Goal: Check status: Check status

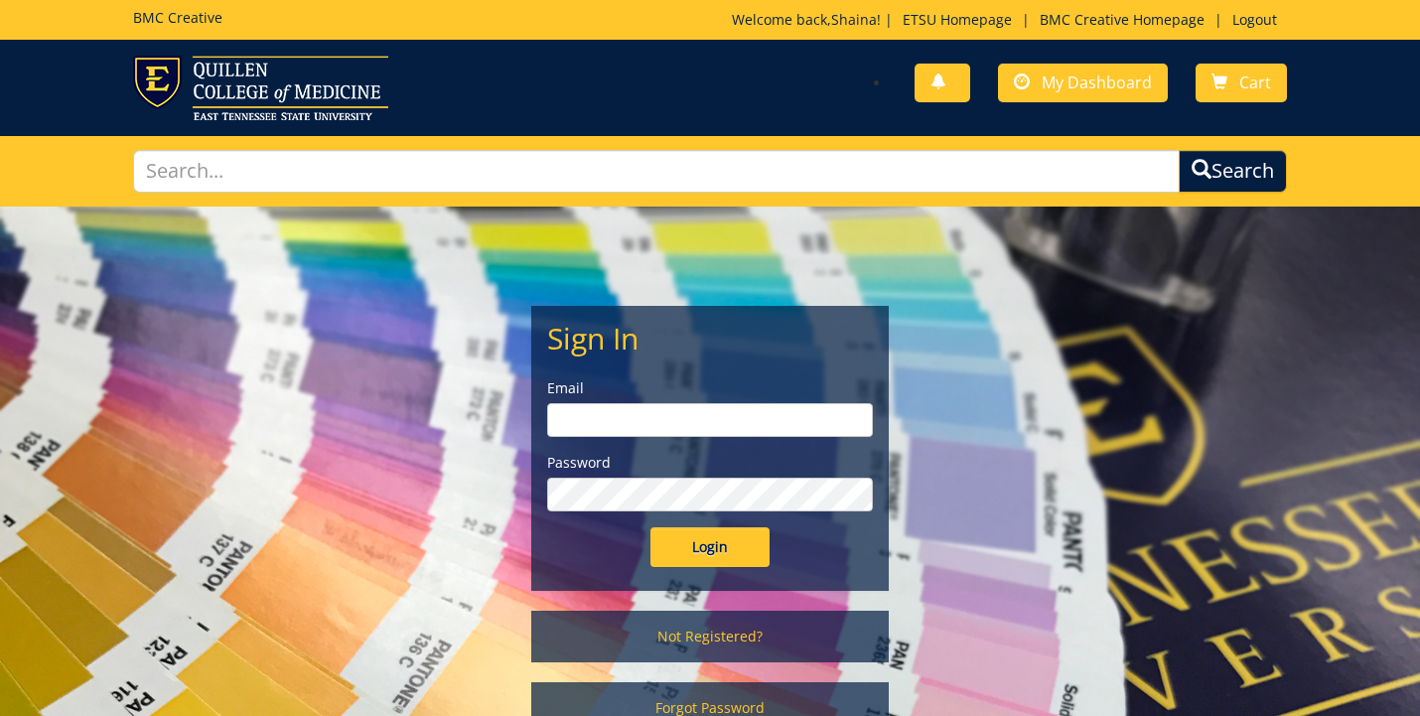
type input "[EMAIL_ADDRESS][DOMAIN_NAME]"
click at [710, 546] on input "Login" at bounding box center [709, 547] width 119 height 40
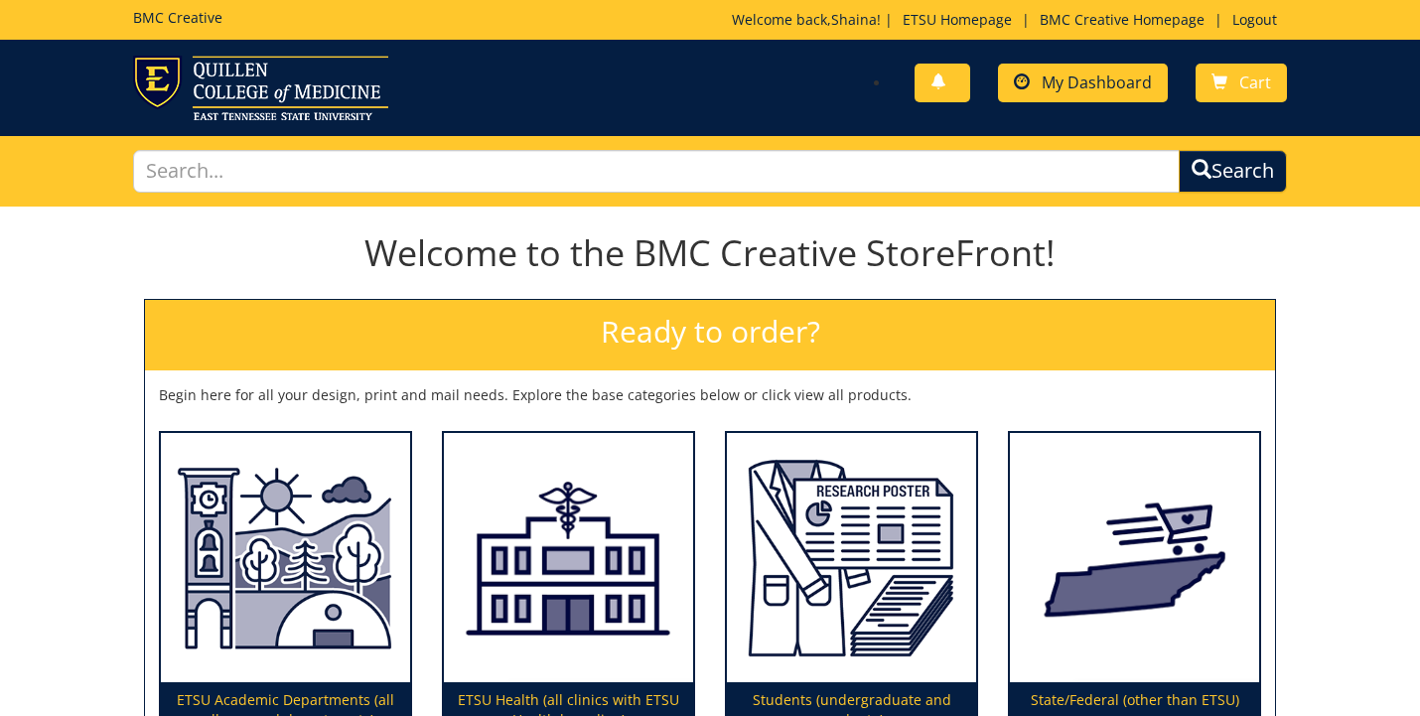
click at [1056, 79] on span "My Dashboard" at bounding box center [1096, 82] width 110 height 22
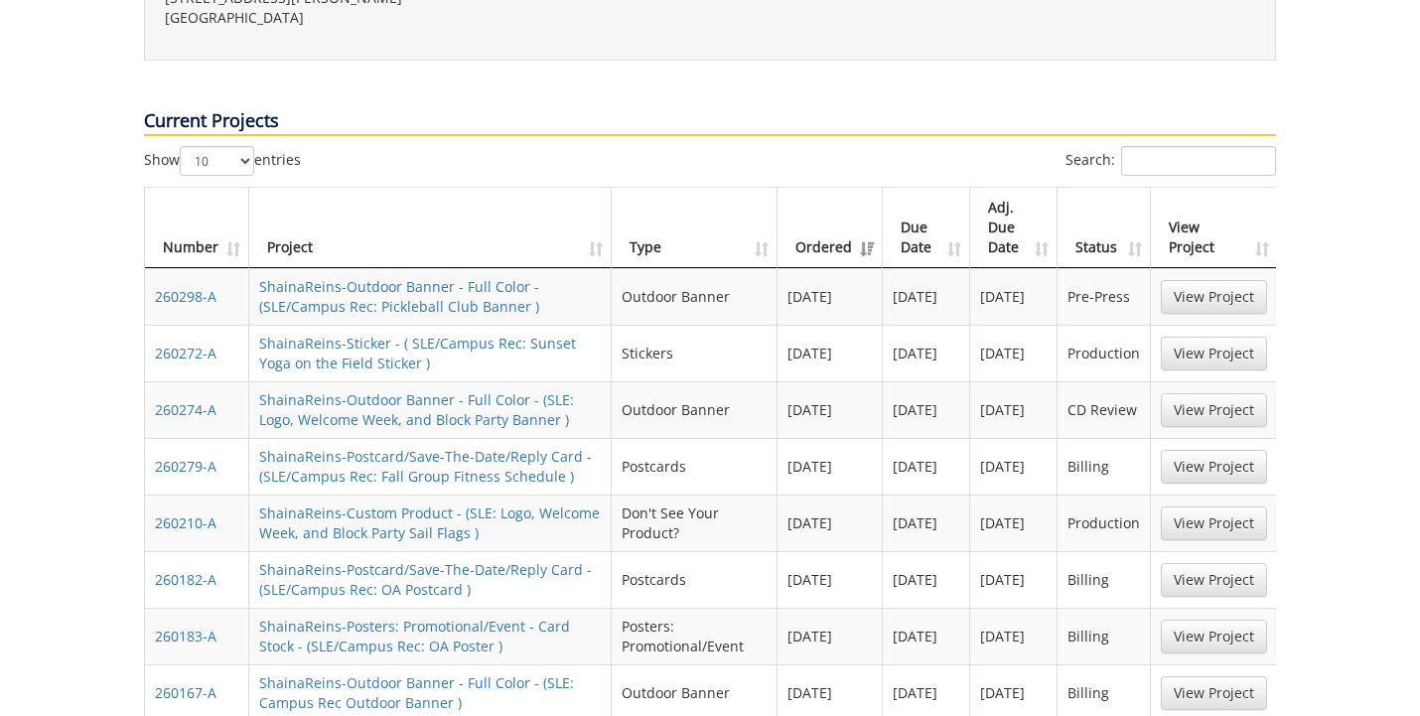
scroll to position [840, 0]
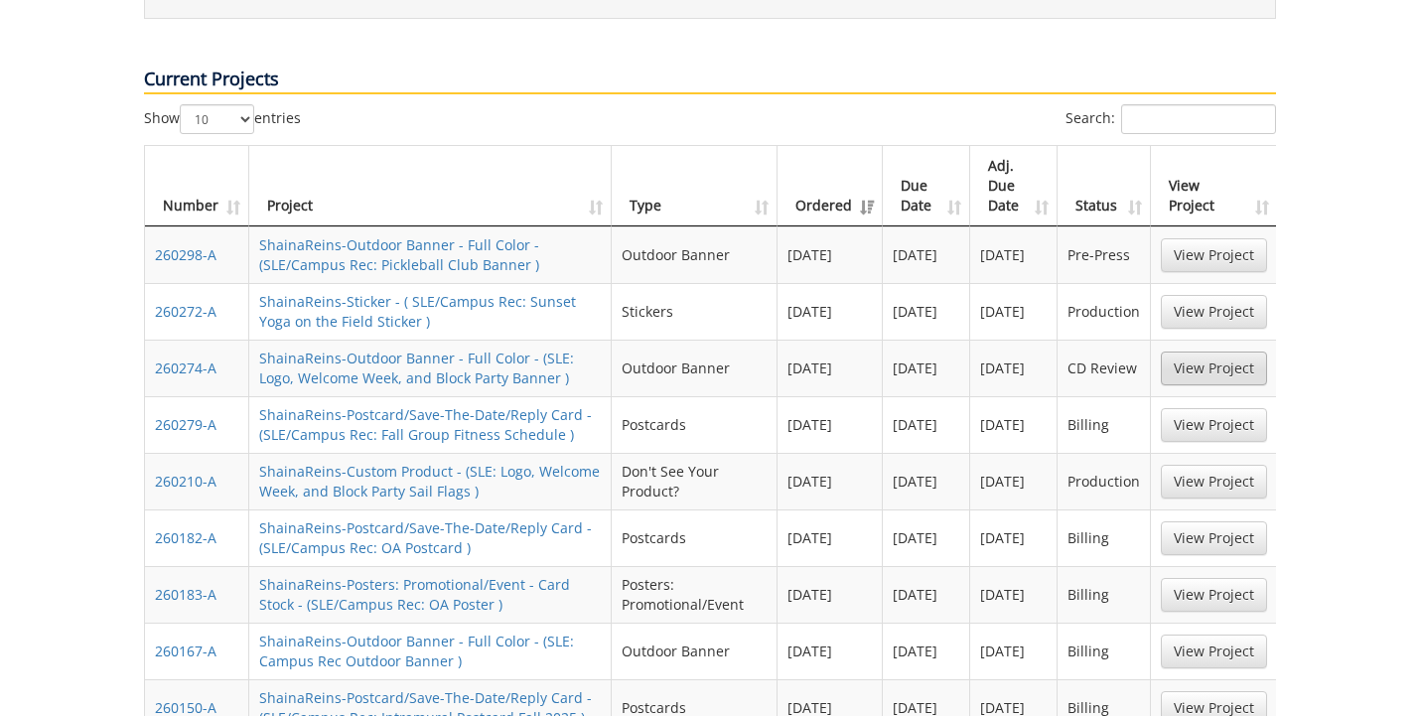
click at [1218, 351] on link "View Project" at bounding box center [1214, 368] width 106 height 34
click at [1206, 465] on link "View Project" at bounding box center [1214, 482] width 106 height 34
click at [1218, 351] on link "View Project" at bounding box center [1214, 368] width 106 height 34
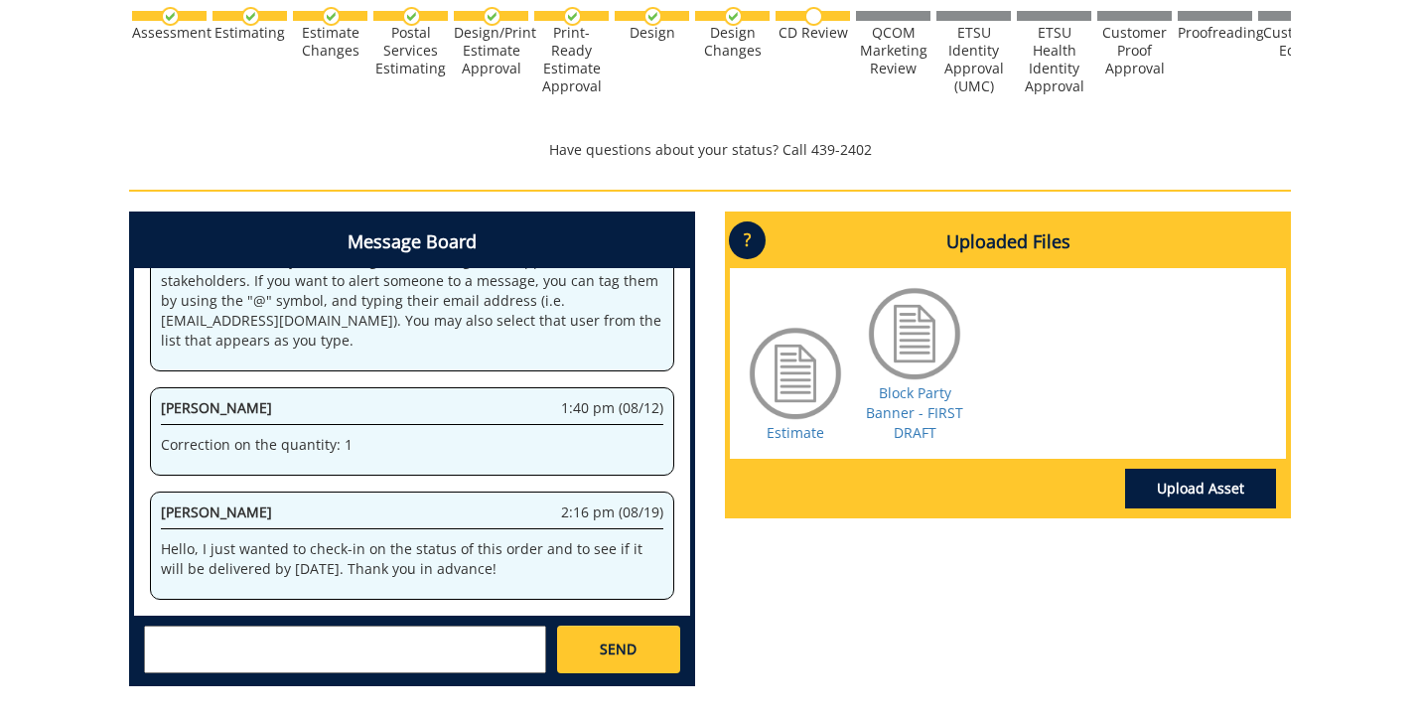
scroll to position [773, 0]
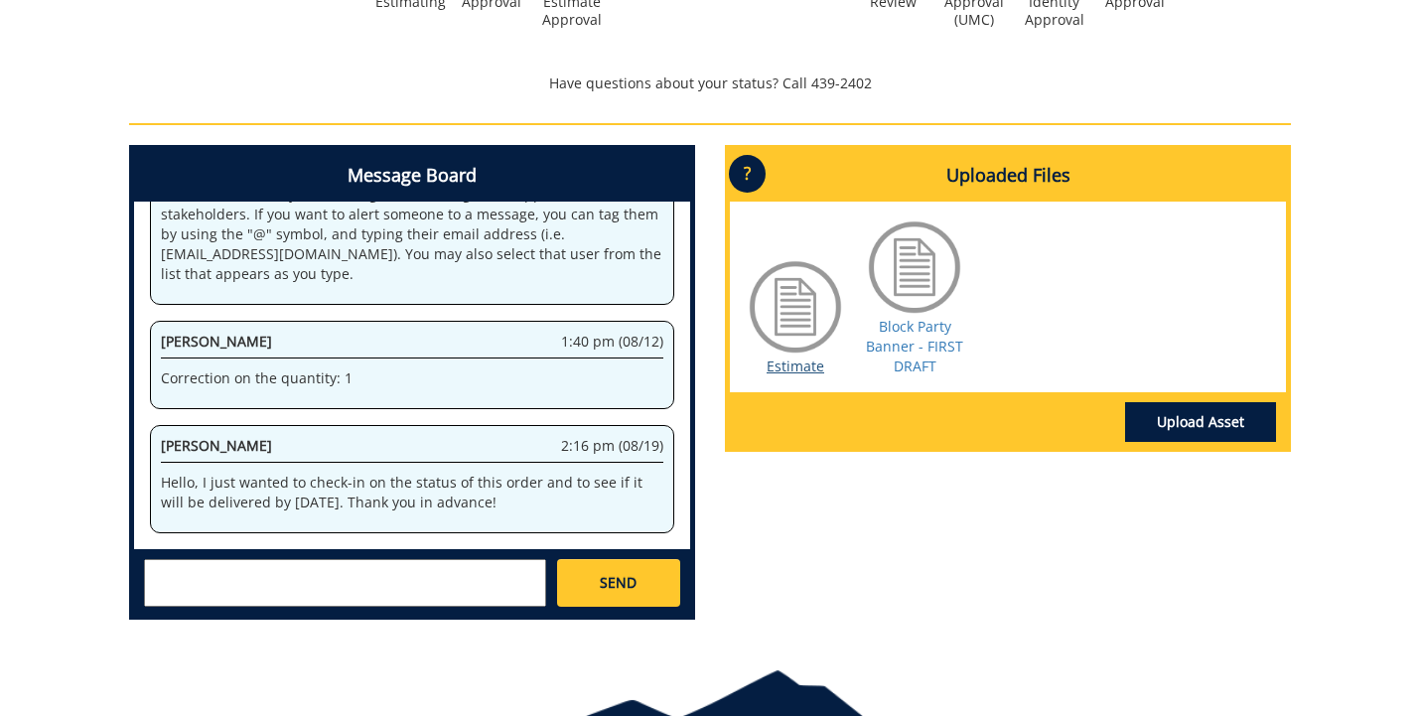
click at [798, 363] on link "Estimate" at bounding box center [795, 365] width 58 height 19
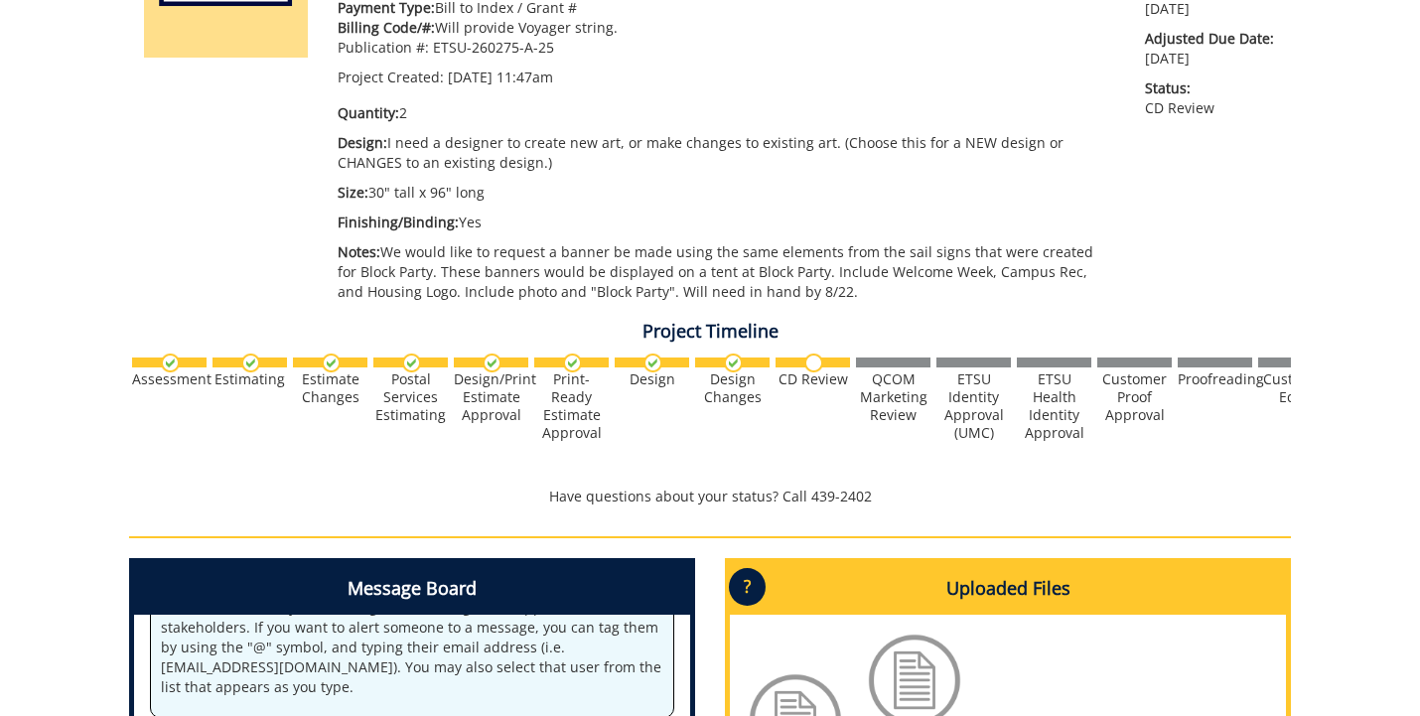
scroll to position [690, 0]
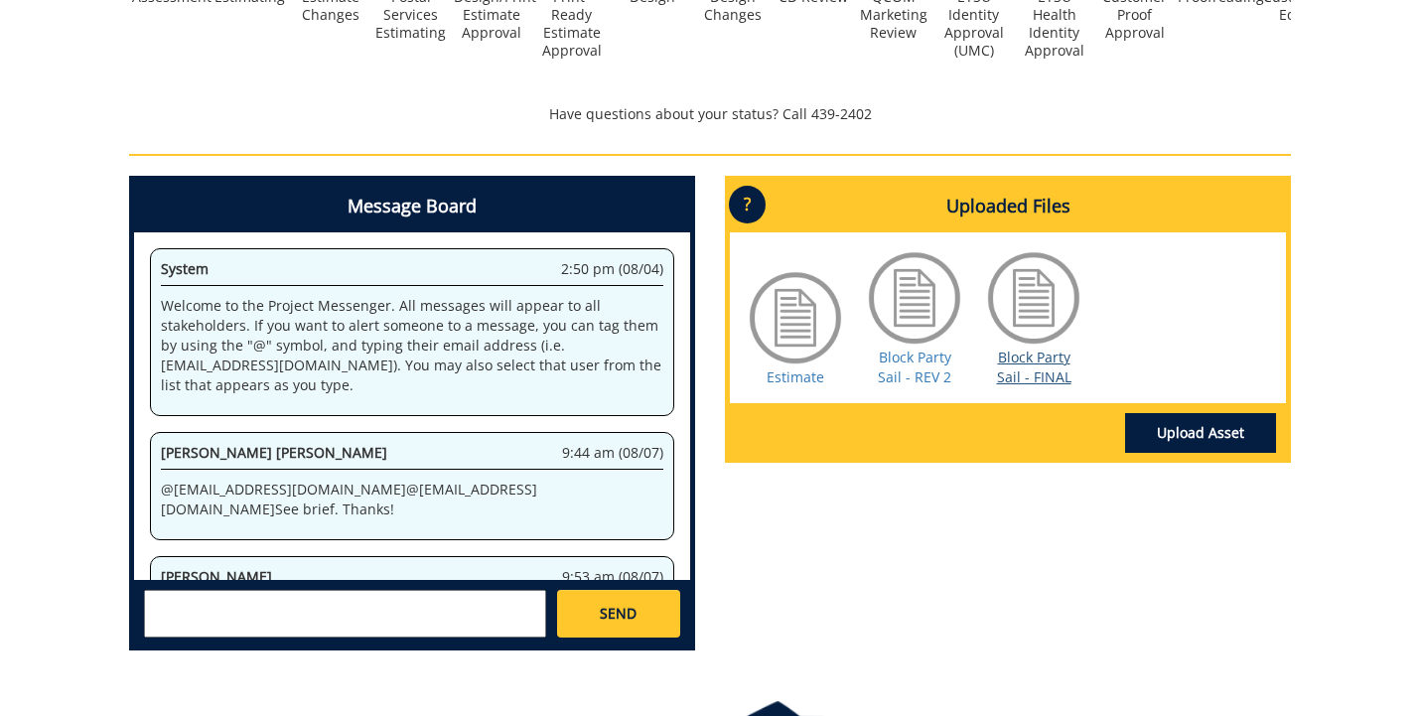
scroll to position [1997, 0]
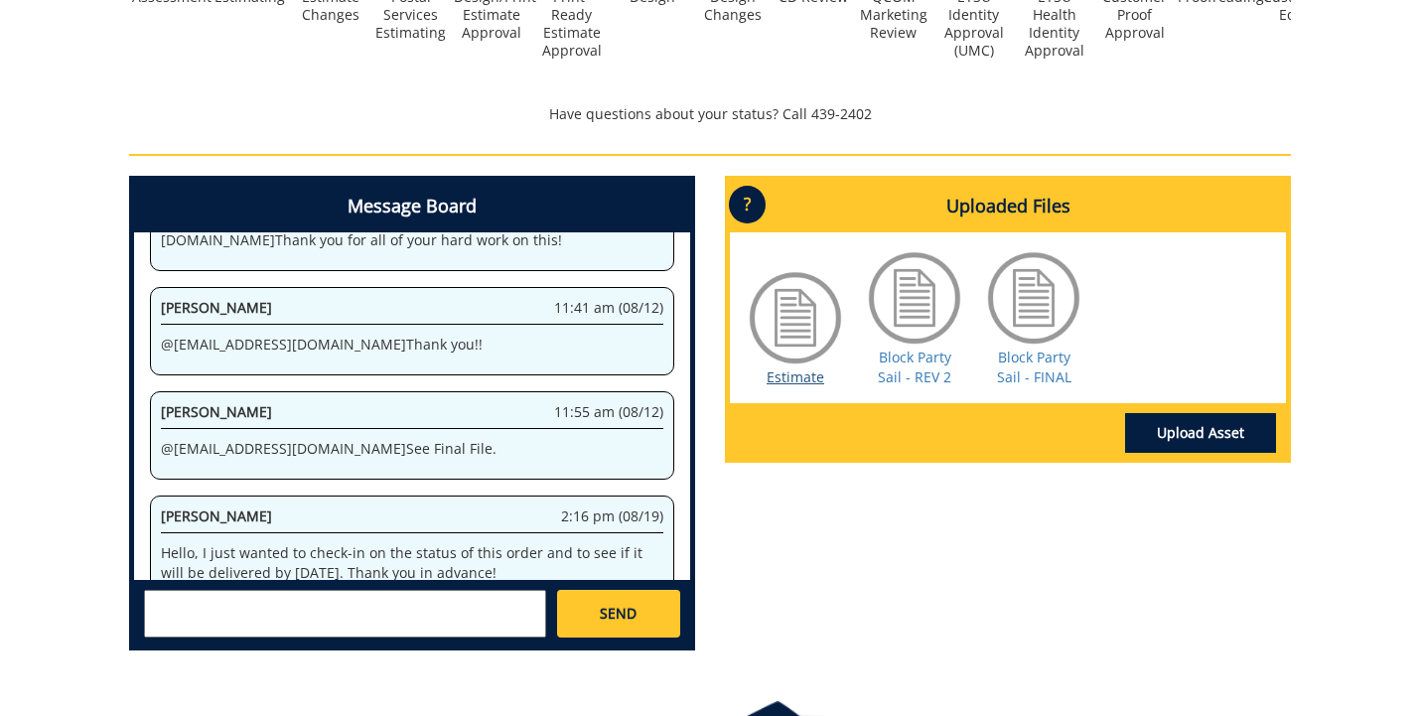
click at [779, 371] on link "Estimate" at bounding box center [795, 376] width 58 height 19
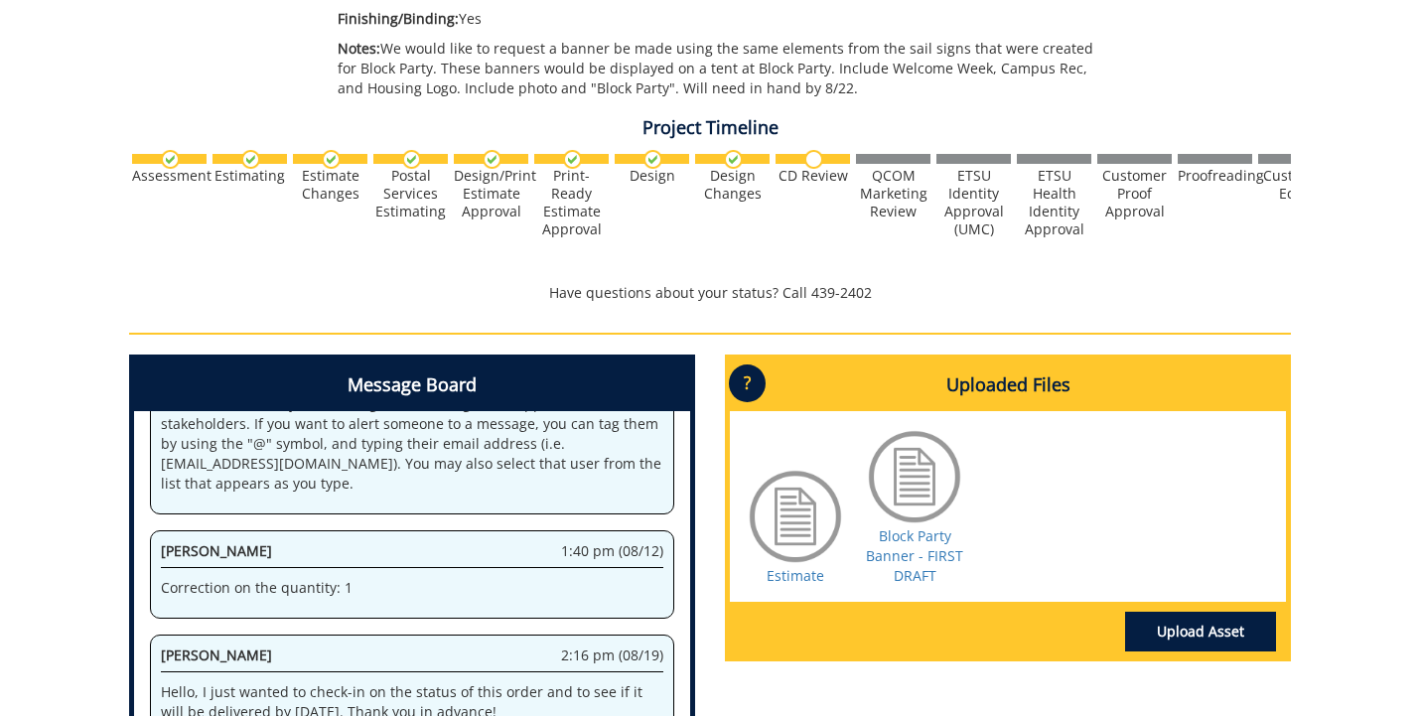
scroll to position [565, 0]
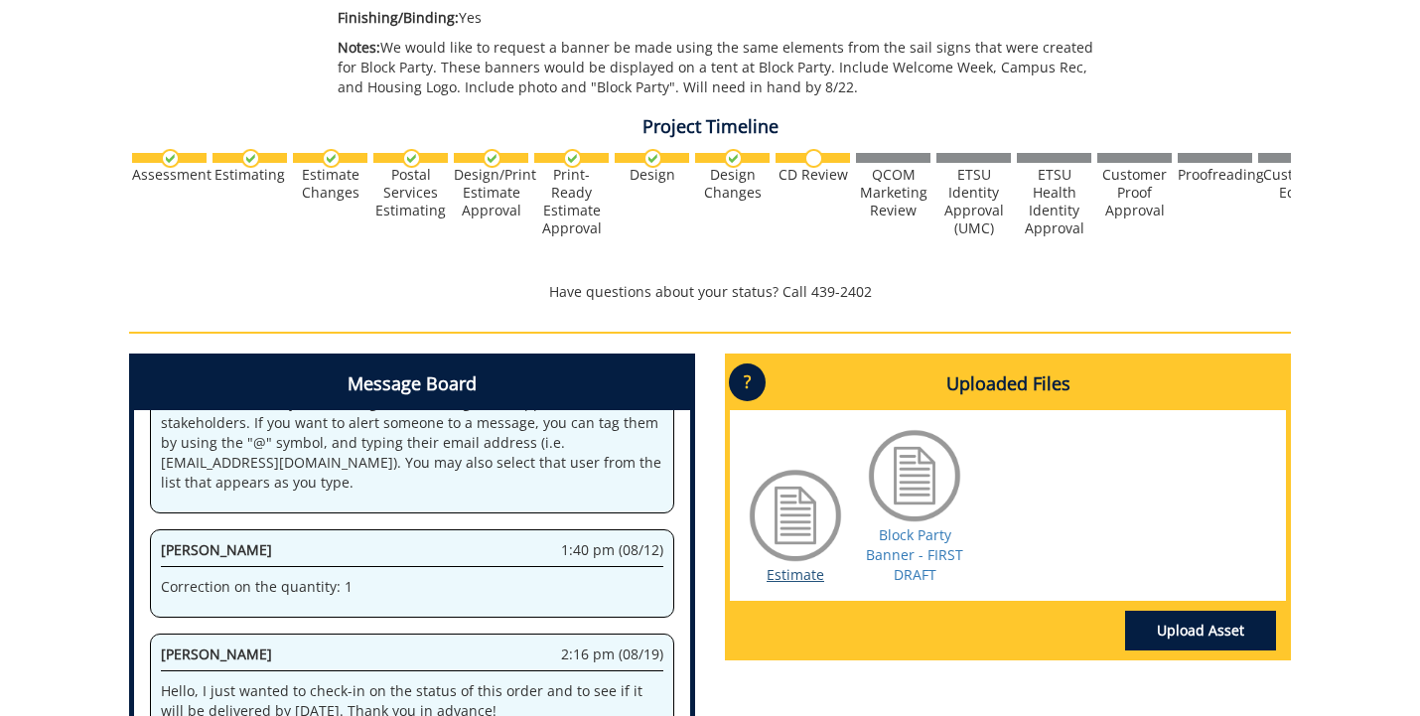
click at [804, 566] on link "Estimate" at bounding box center [795, 574] width 58 height 19
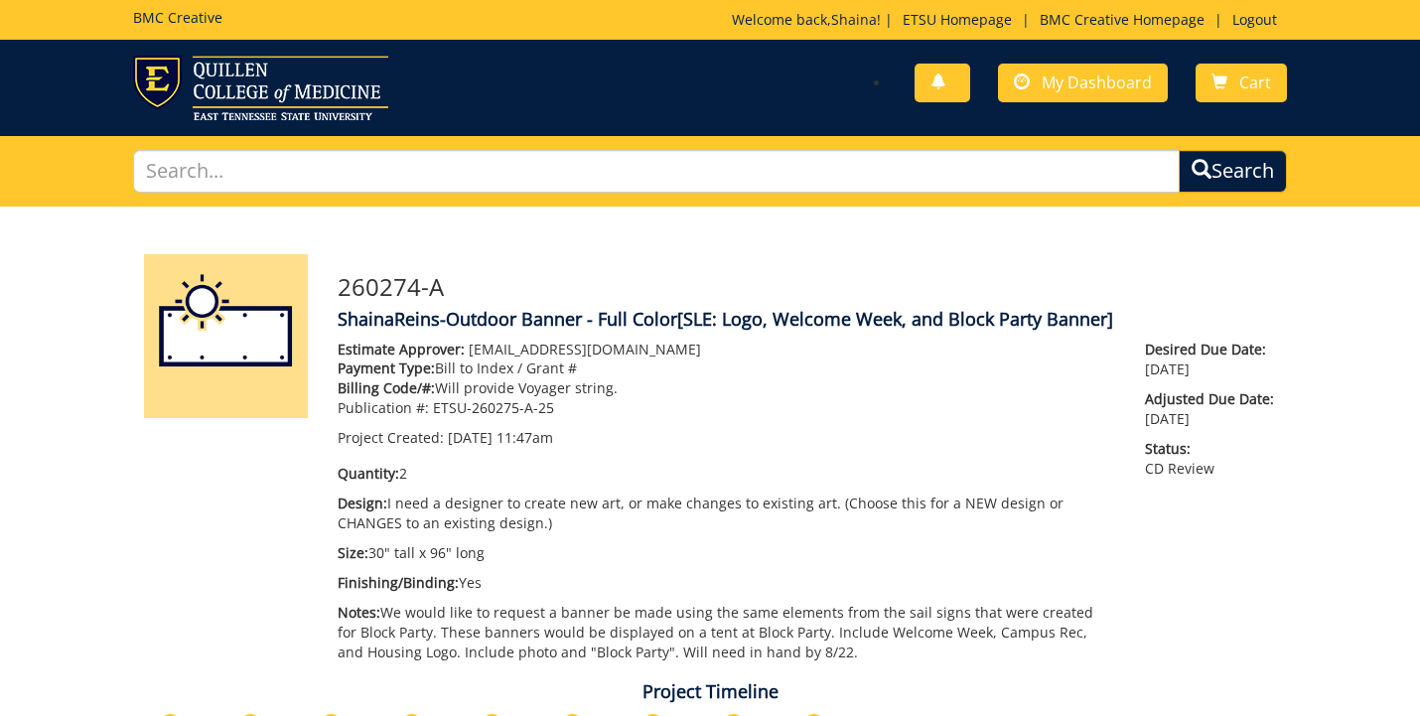
scroll to position [0, 0]
